Goal: Task Accomplishment & Management: Use online tool/utility

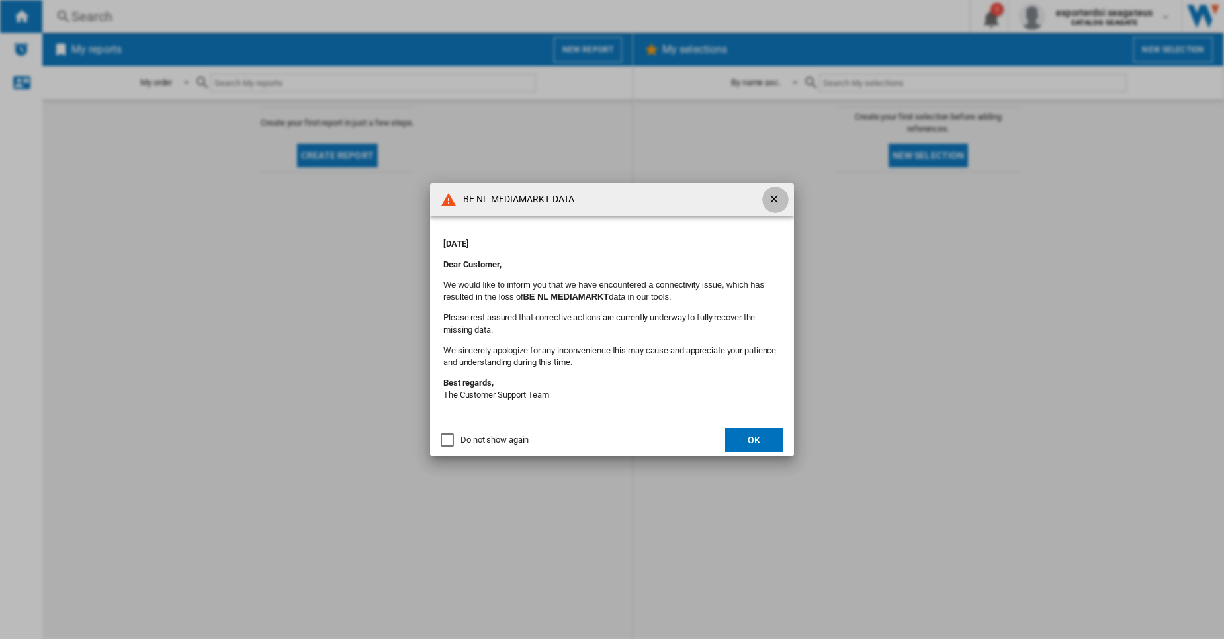
click at [770, 200] on ng-md-icon "getI18NText('BUTTONS.CLOSE_DIALOG')" at bounding box center [775, 201] width 16 height 16
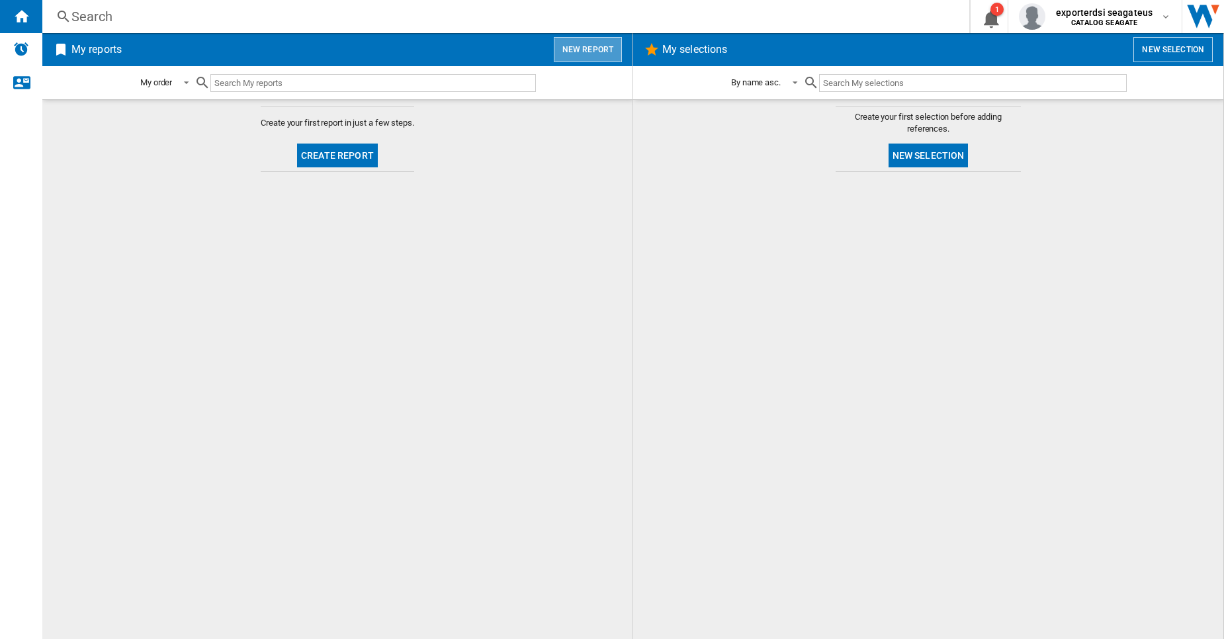
click at [593, 38] on button "New report" at bounding box center [588, 49] width 68 height 25
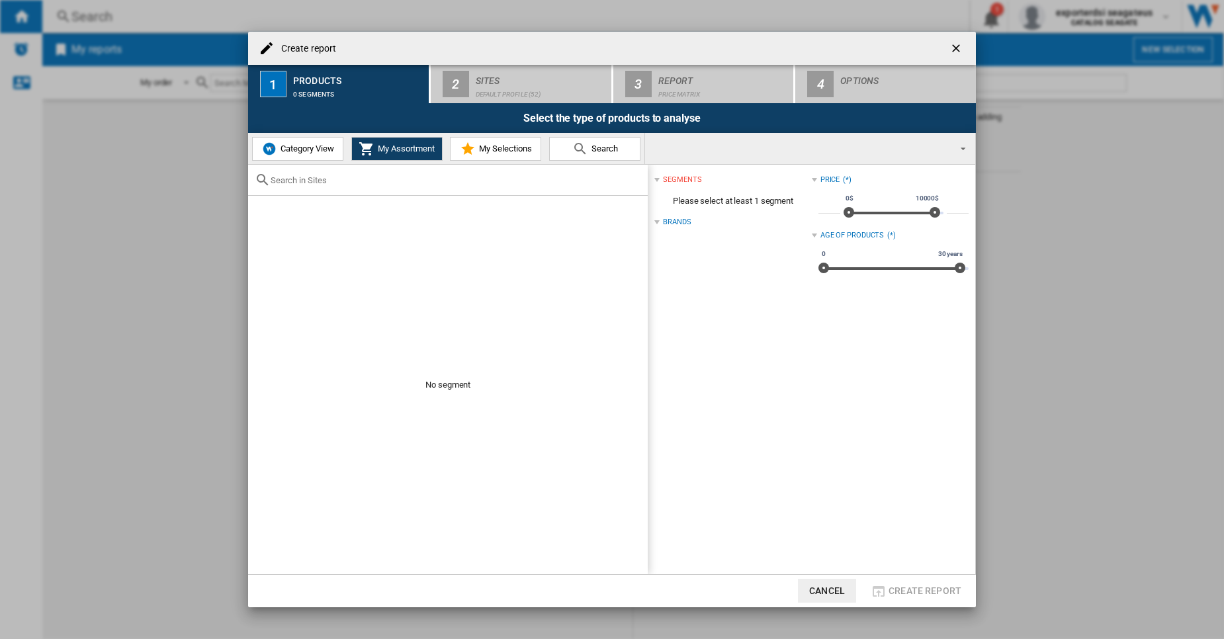
click at [319, 139] on button "Category View" at bounding box center [297, 149] width 91 height 24
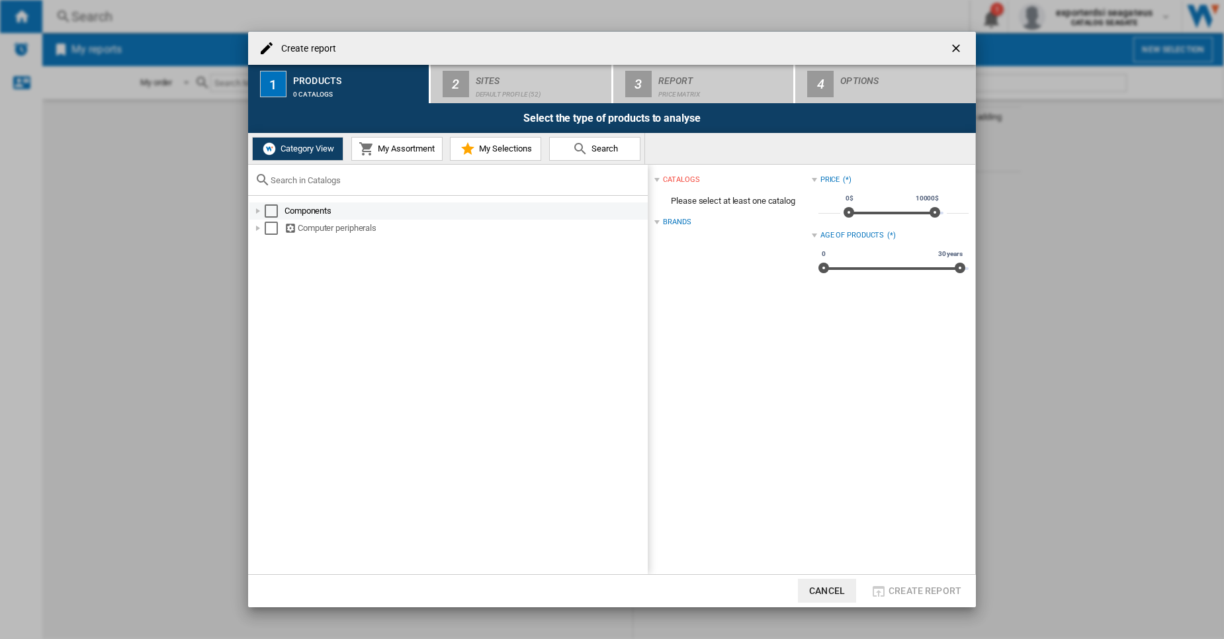
click at [321, 216] on div "Components" at bounding box center [464, 210] width 361 height 13
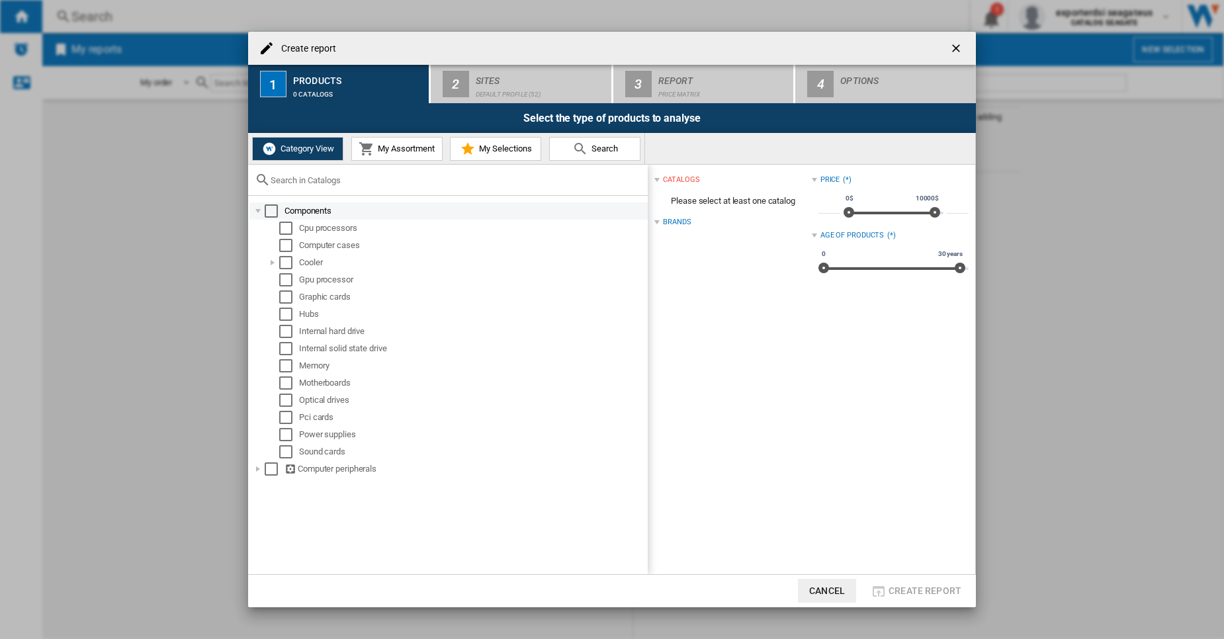
click at [272, 206] on div "Select" at bounding box center [271, 210] width 13 height 13
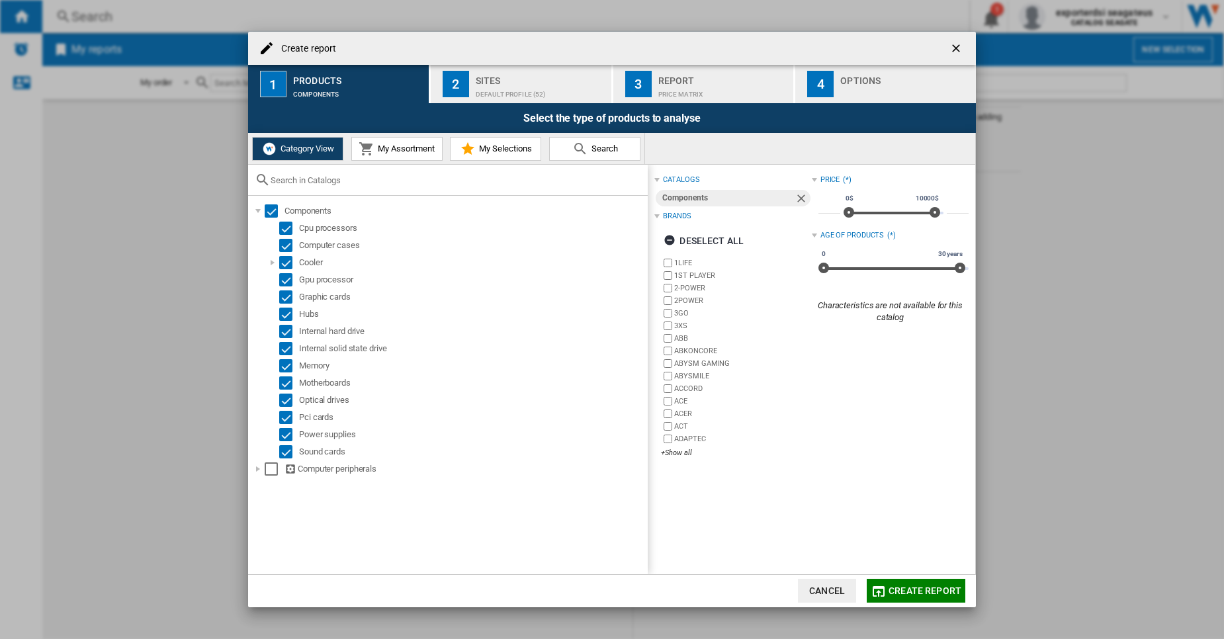
click at [536, 85] on div "Default profile (52)" at bounding box center [541, 91] width 130 height 14
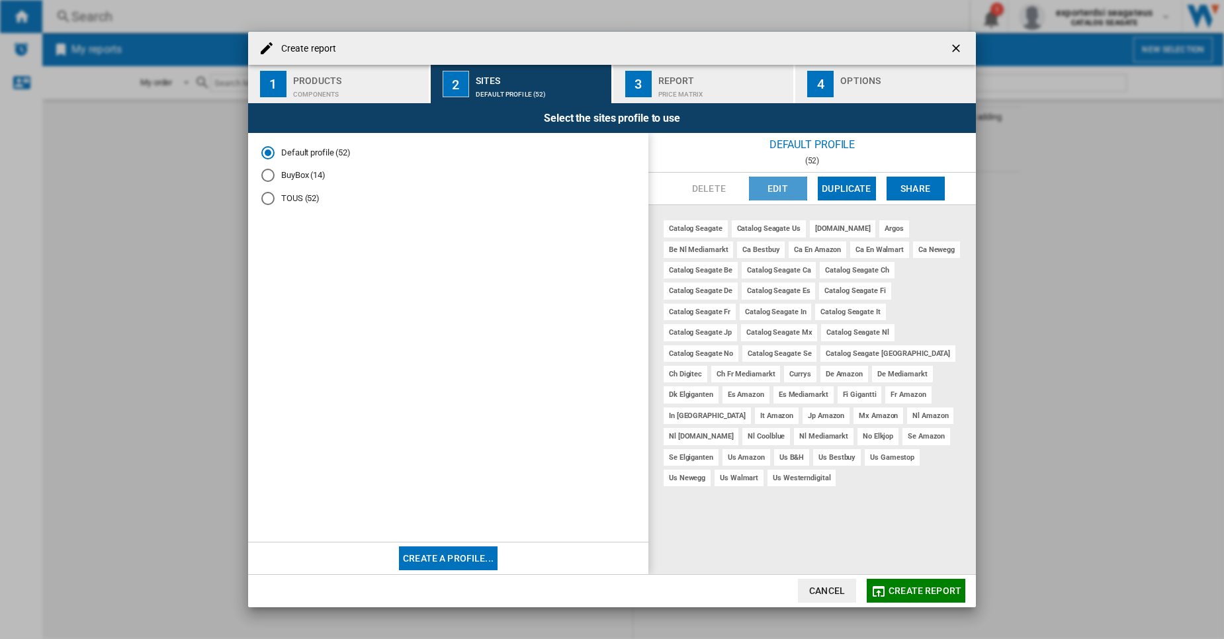
click at [779, 193] on button "Edit" at bounding box center [778, 189] width 58 height 24
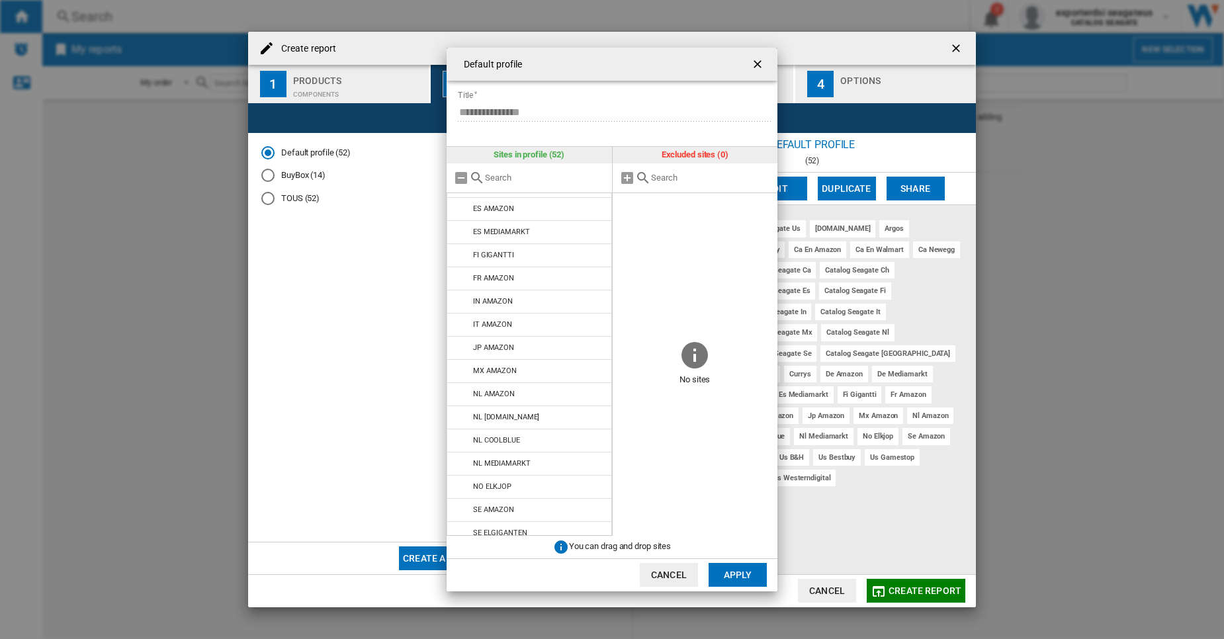
scroll to position [863, 0]
click at [413, 203] on div "**********" at bounding box center [612, 319] width 1224 height 639
click at [753, 69] on ng-md-icon "getI18NText('BUTTONS.CLOSE_DIALOG')" at bounding box center [759, 66] width 16 height 16
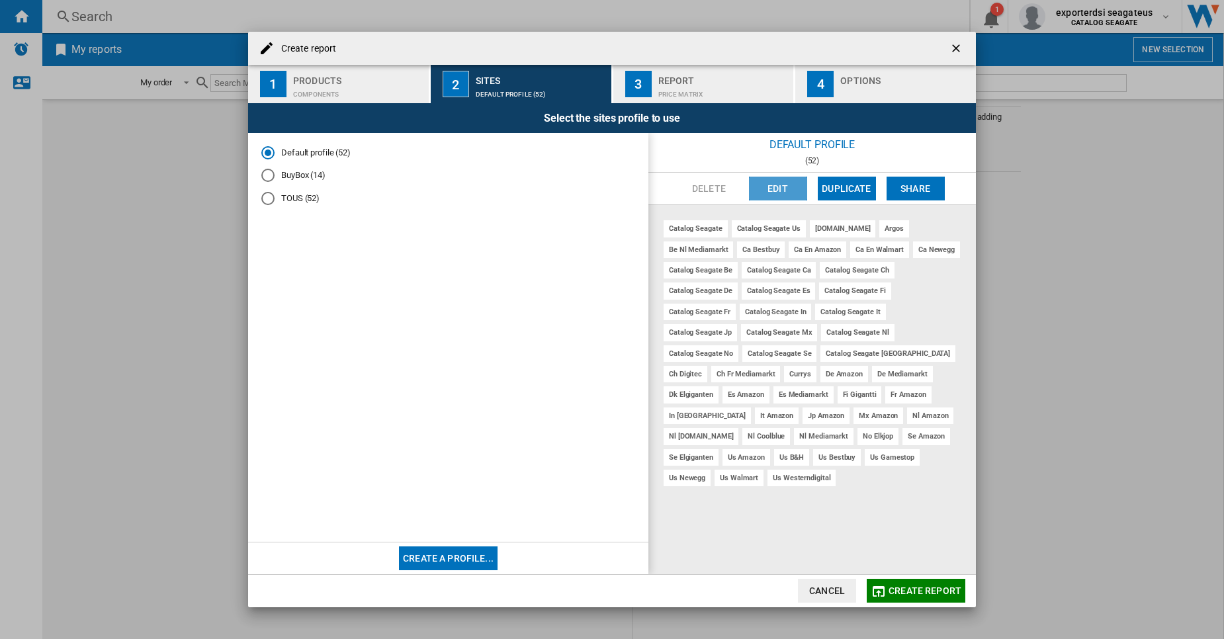
click at [784, 184] on button "Edit" at bounding box center [778, 189] width 58 height 24
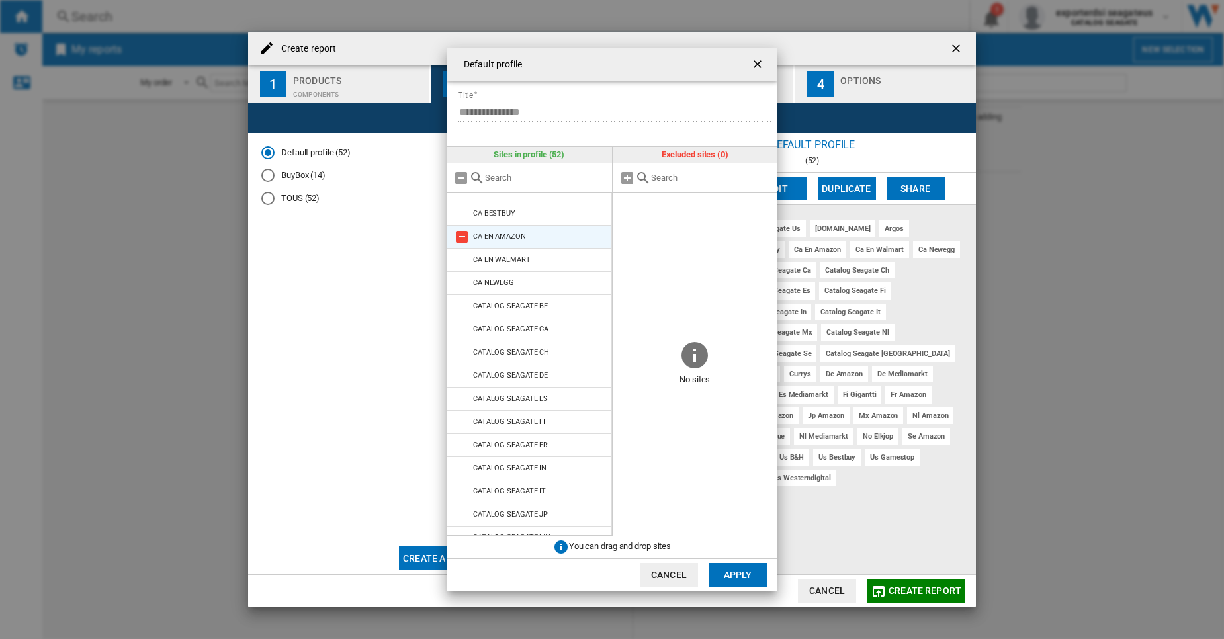
scroll to position [0, 0]
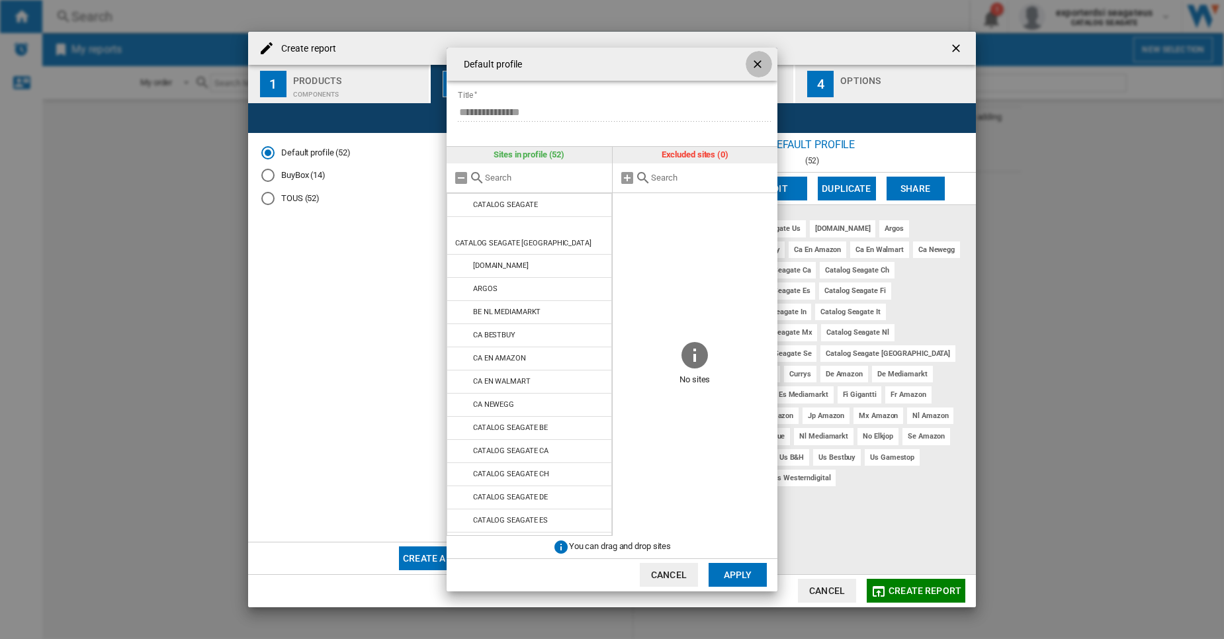
click at [759, 61] on ng-md-icon "getI18NText('BUTTONS.CLOSE_DIALOG')" at bounding box center [759, 66] width 16 height 16
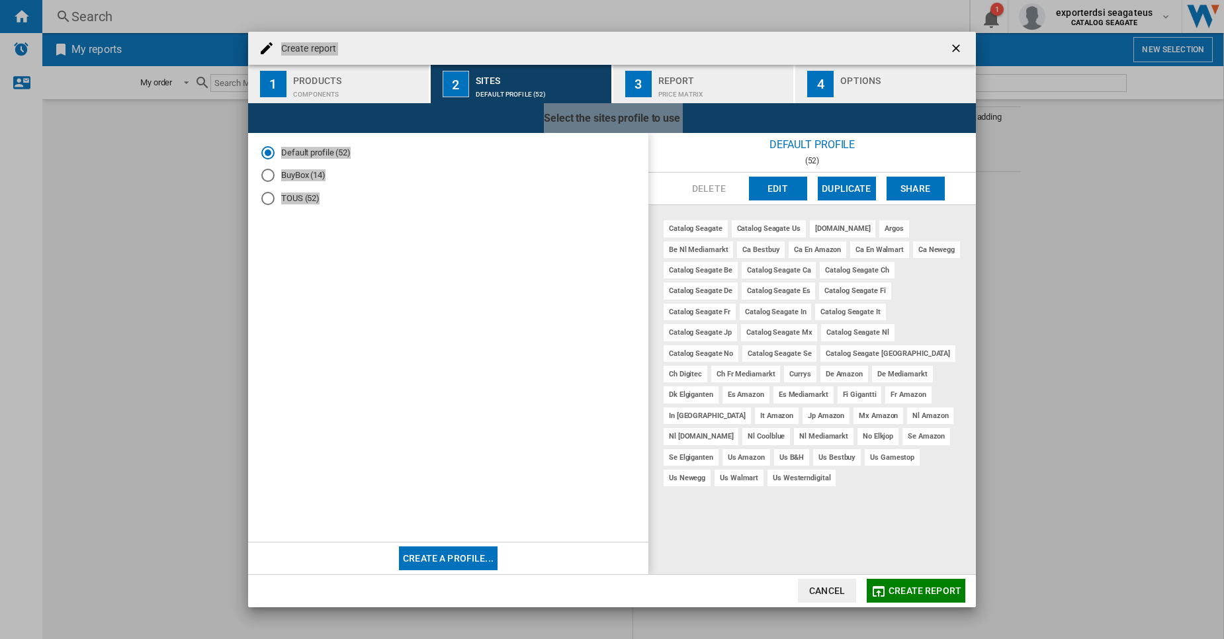
drag, startPoint x: 271, startPoint y: 10, endPoint x: 372, endPoint y: 208, distance: 222.2
click at [372, 208] on div "Create report 1 Products Components 2 Sites Default profile (52) 3 Report Price…" at bounding box center [612, 319] width 1224 height 639
